Goal: Go to known website: Access a specific website the user already knows

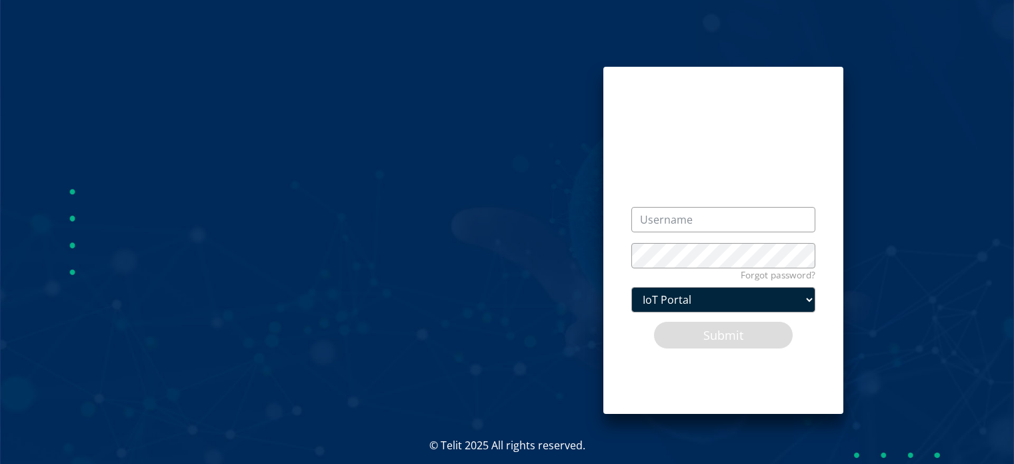
type input "[EMAIL_ADDRESS][DOMAIN_NAME]"
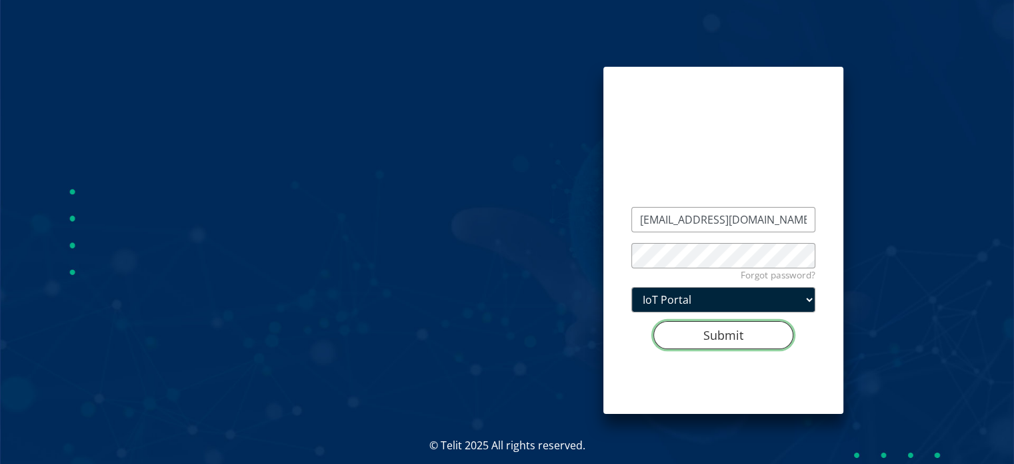
click at [732, 335] on button "Submit" at bounding box center [724, 335] width 140 height 28
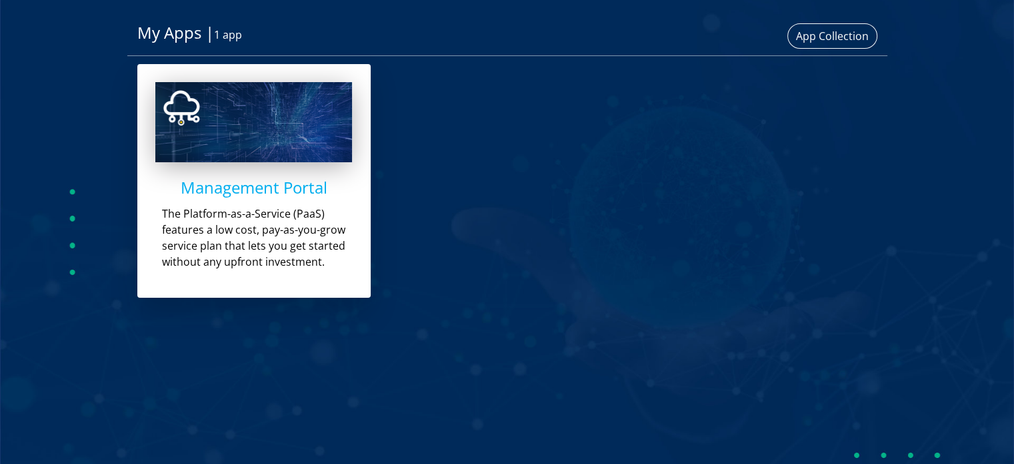
click at [275, 209] on p "The Platform-as-a-Service (PaaS) features a low cost, pay-as-you-grow service p…" at bounding box center [260, 237] width 197 height 64
